Goal: Navigation & Orientation: Find specific page/section

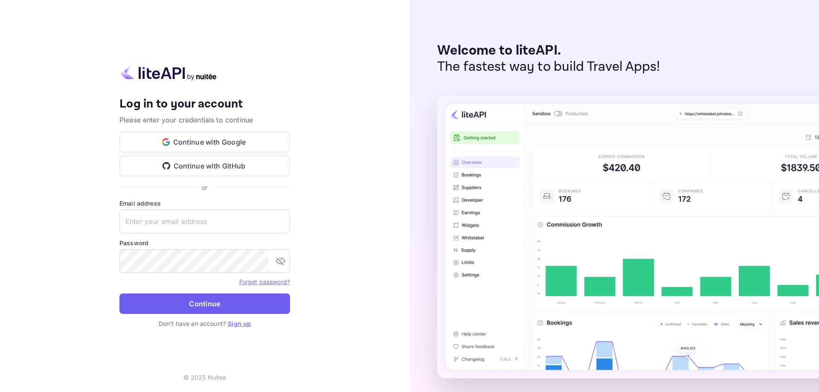
type input "[EMAIL_ADDRESS][DOMAIN_NAME]"
click at [194, 302] on button "Continue" at bounding box center [204, 303] width 171 height 20
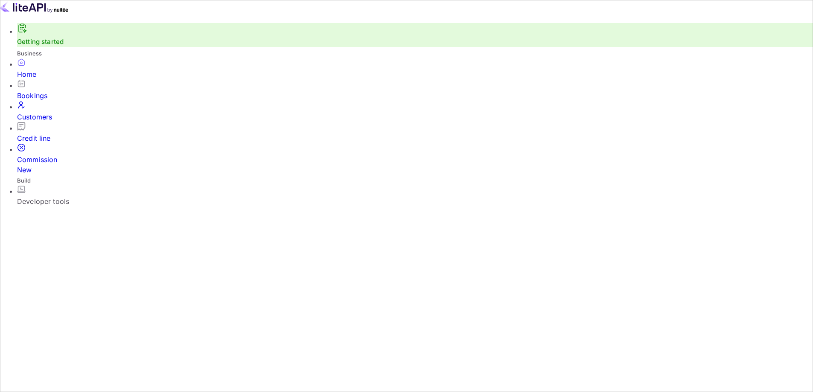
scroll to position [132, 215]
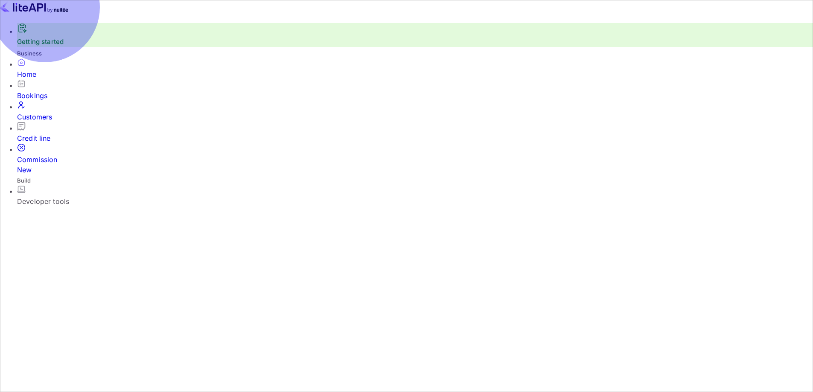
click at [50, 99] on div "Bookings" at bounding box center [415, 95] width 796 height 10
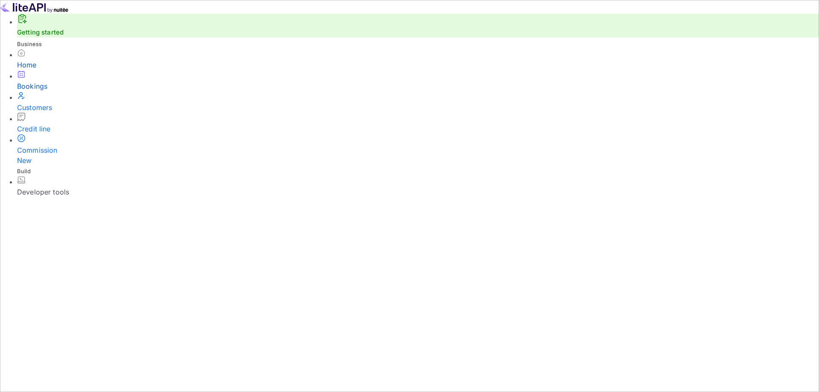
click at [51, 70] on div "Home" at bounding box center [418, 65] width 802 height 10
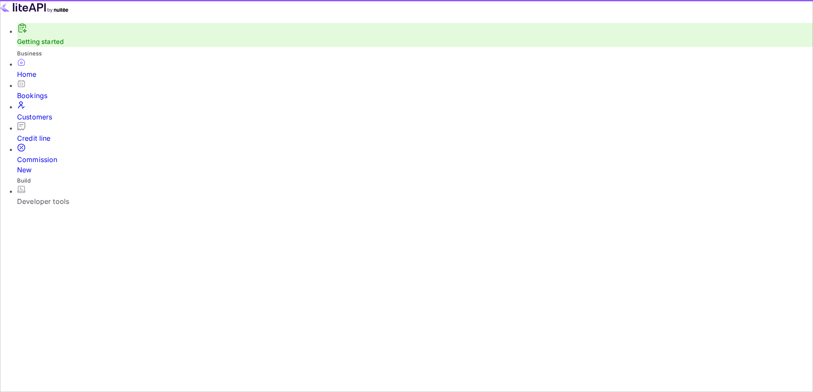
scroll to position [132, 215]
